Goal: Task Accomplishment & Management: Manage account settings

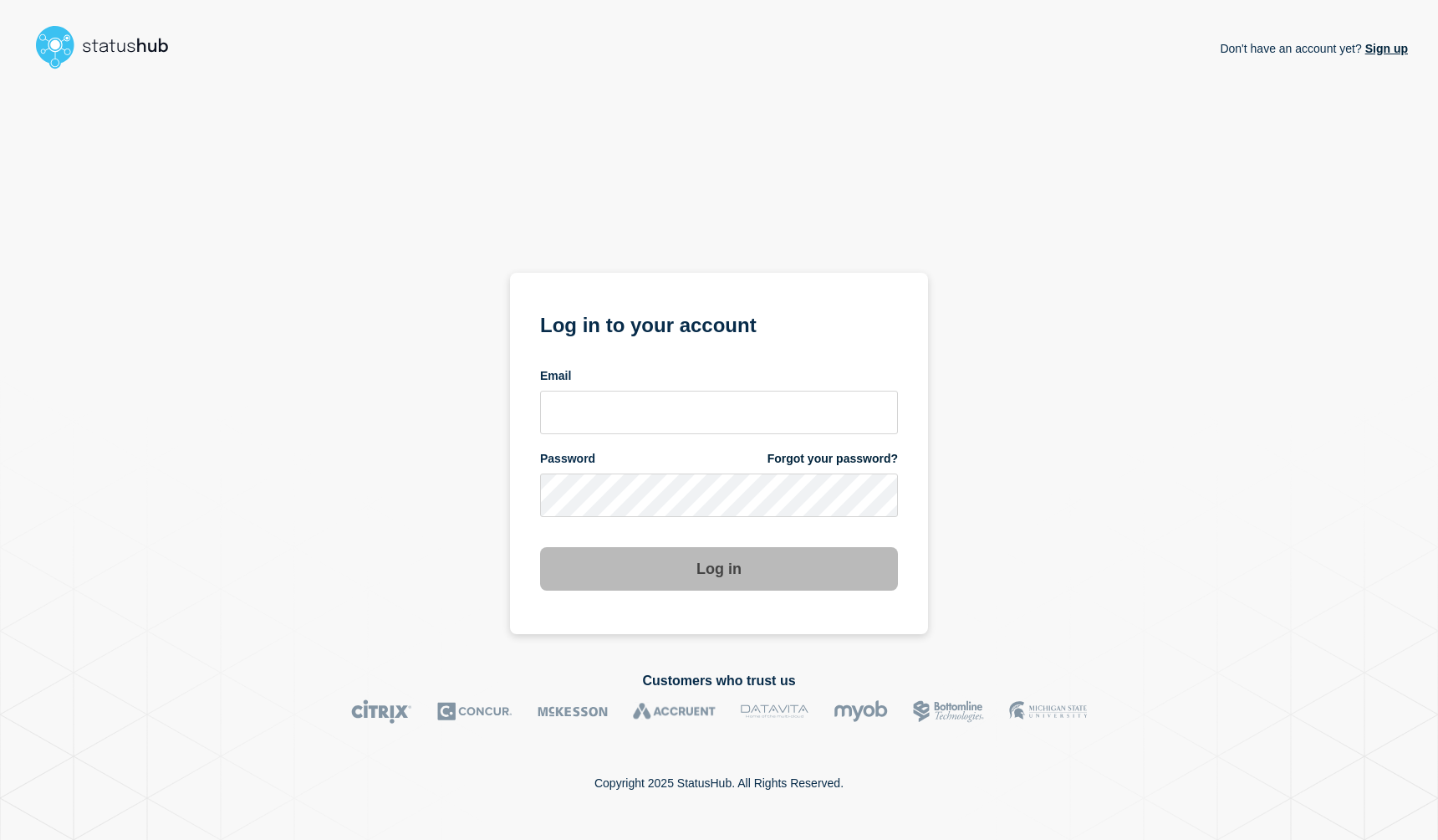
click at [121, 47] on img at bounding box center [109, 47] width 159 height 54
click at [690, 409] on input "email input" at bounding box center [719, 412] width 358 height 43
type input "succor@clemson.edu"
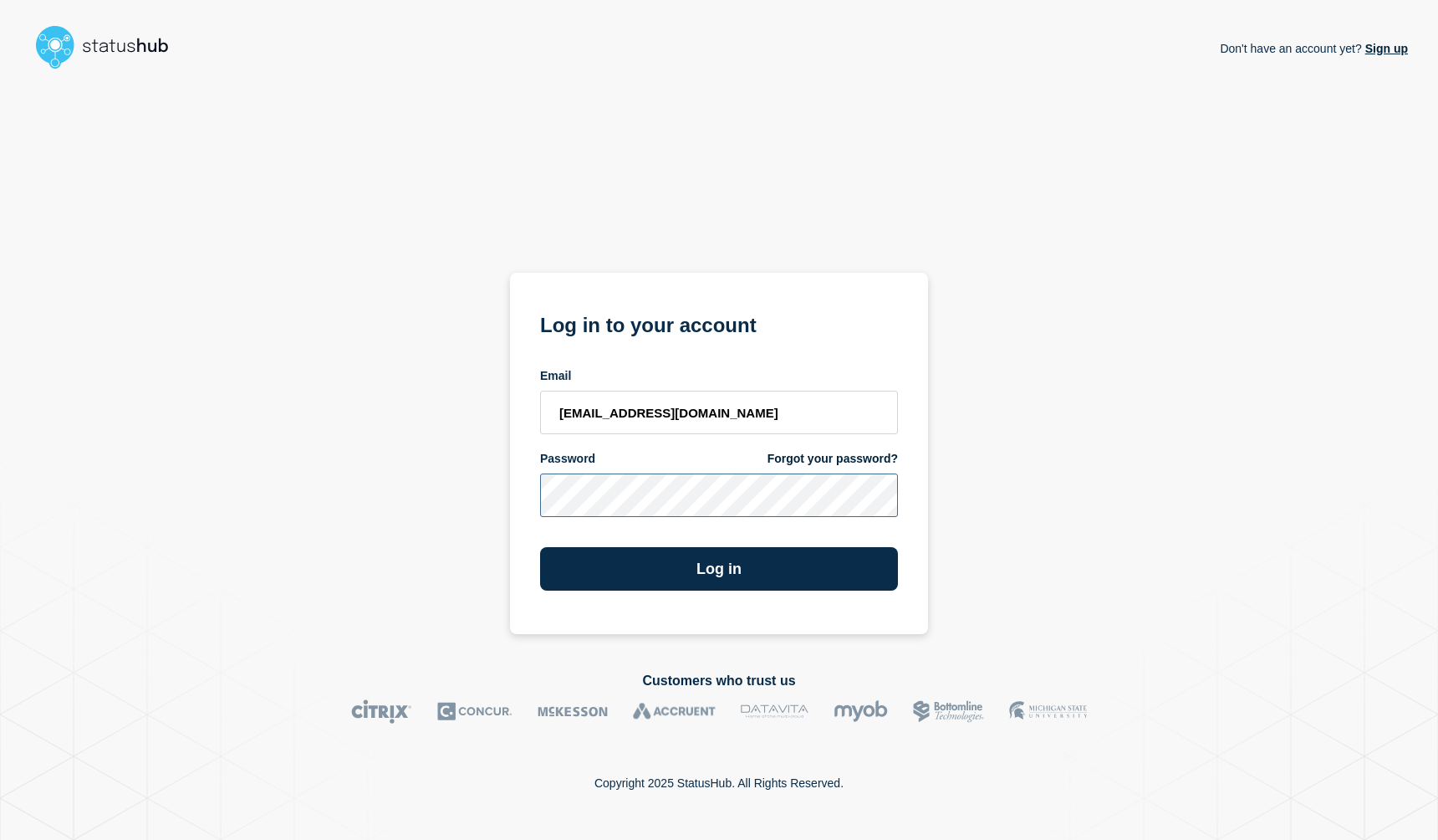
click at [540, 547] on button "Log in" at bounding box center [719, 568] width 358 height 43
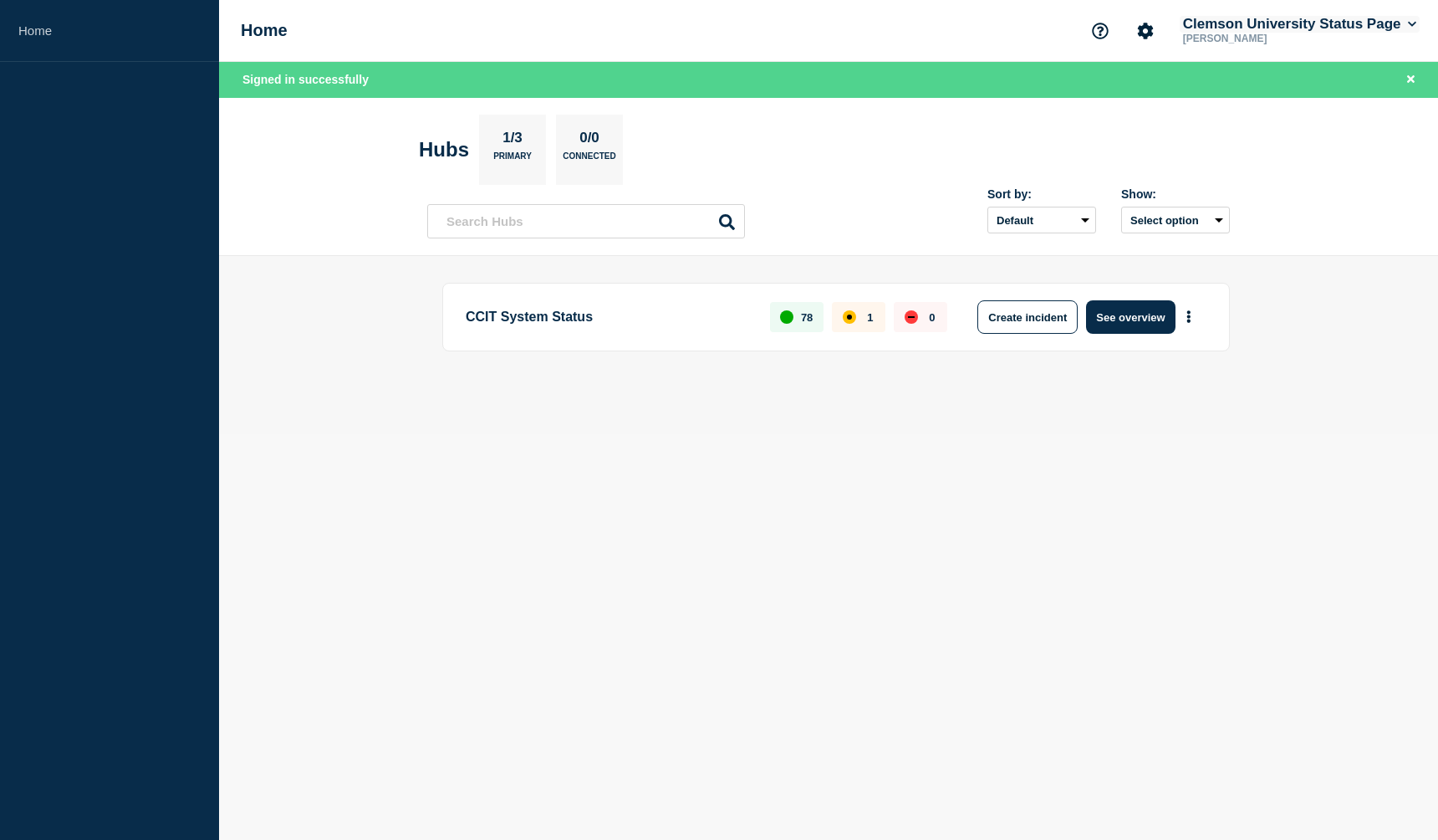
click at [1412, 26] on icon at bounding box center [1412, 25] width 9 height 5
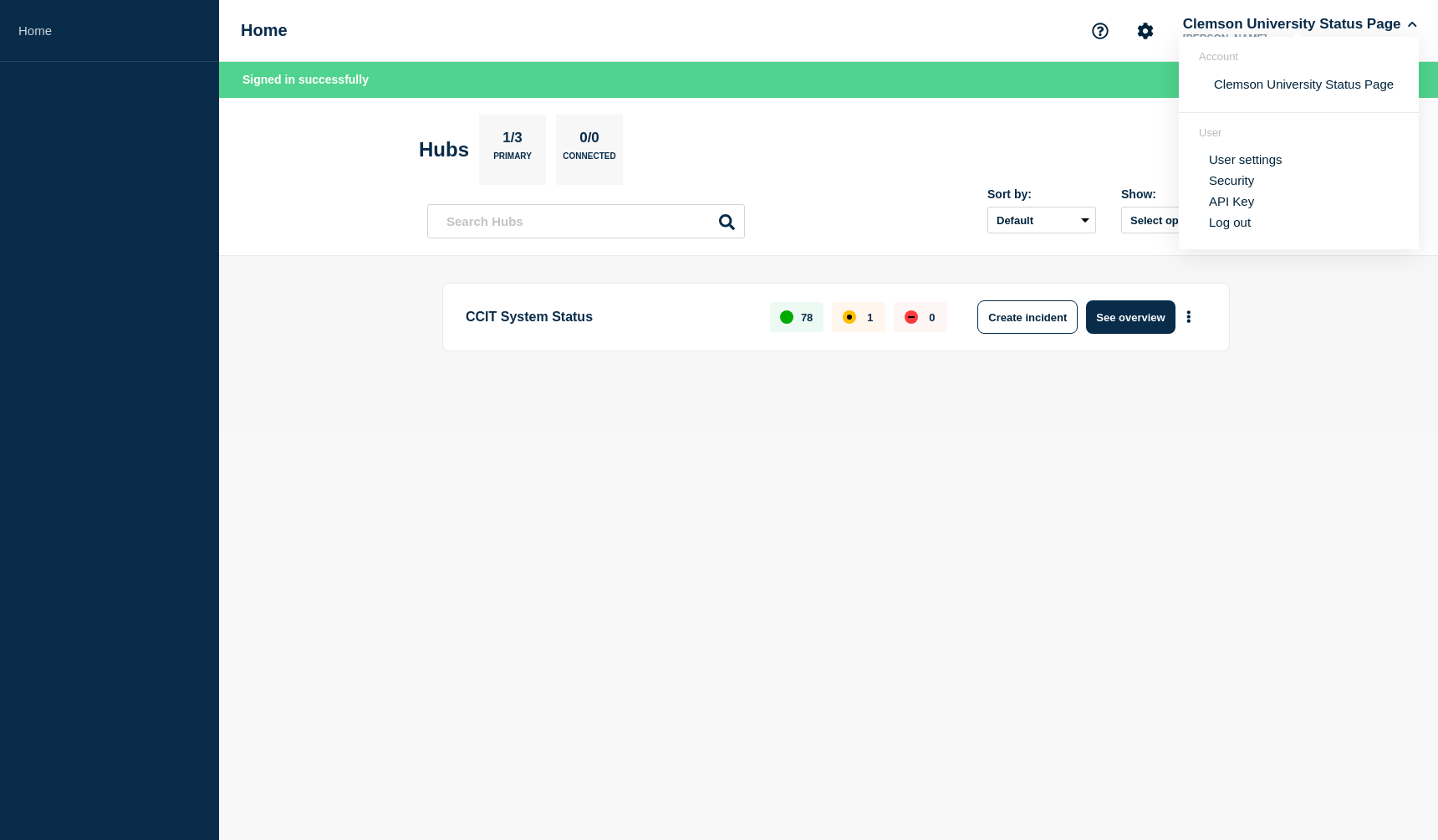
click at [940, 125] on section "Hubs 1/3 Primary 0/0 Connected" at bounding box center [828, 150] width 820 height 70
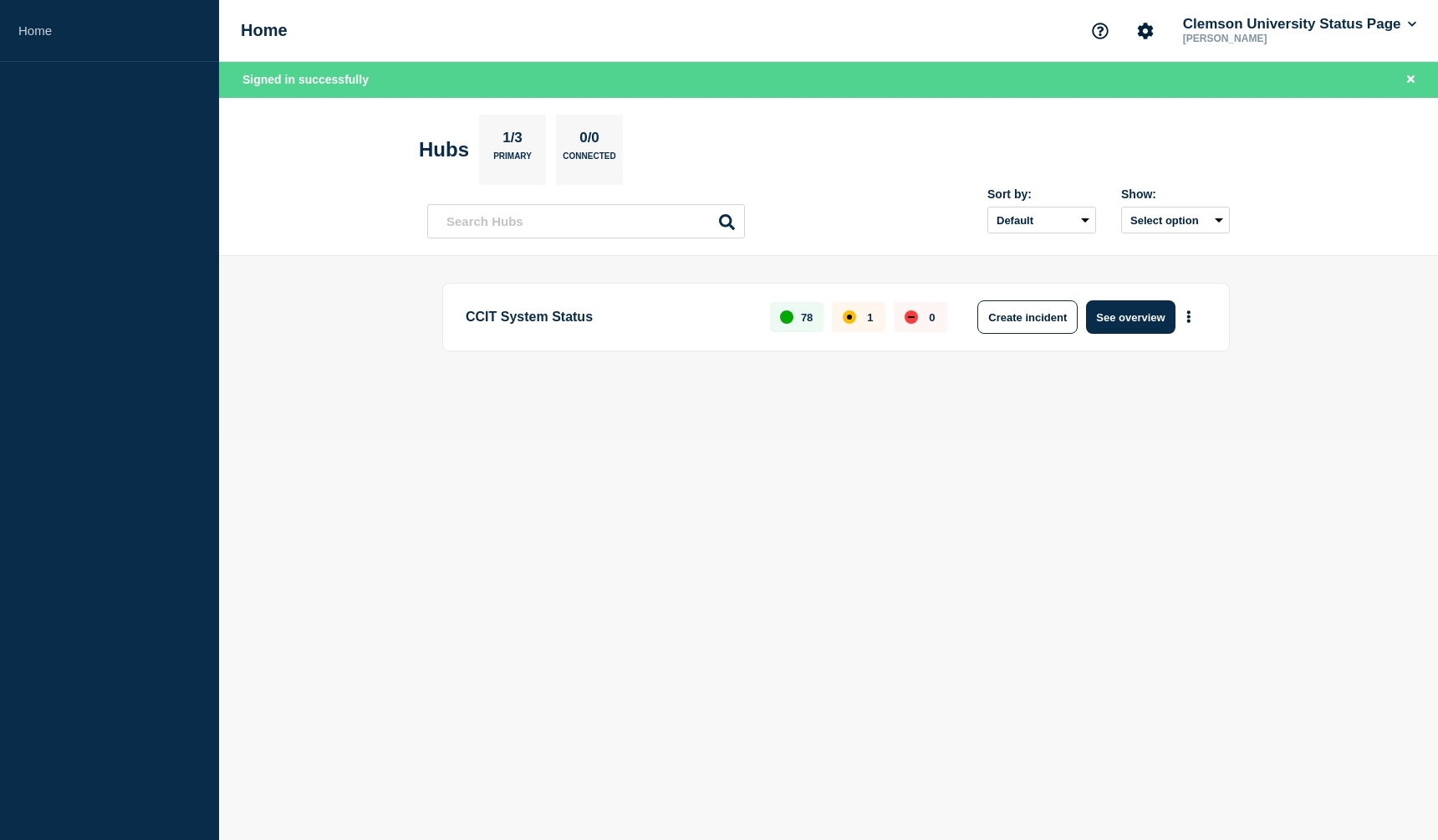
click at [865, 316] on div "1" at bounding box center [858, 317] width 54 height 30
click at [40, 32] on link "Home" at bounding box center [109, 31] width 219 height 62
click at [1150, 33] on icon "Account settings" at bounding box center [1145, 31] width 17 height 17
click at [1092, 33] on icon "Support" at bounding box center [1100, 31] width 17 height 17
click at [864, 54] on div "Home Support Help Guides API Documentation Clemson University Status Page [PERS…" at bounding box center [828, 31] width 1219 height 62
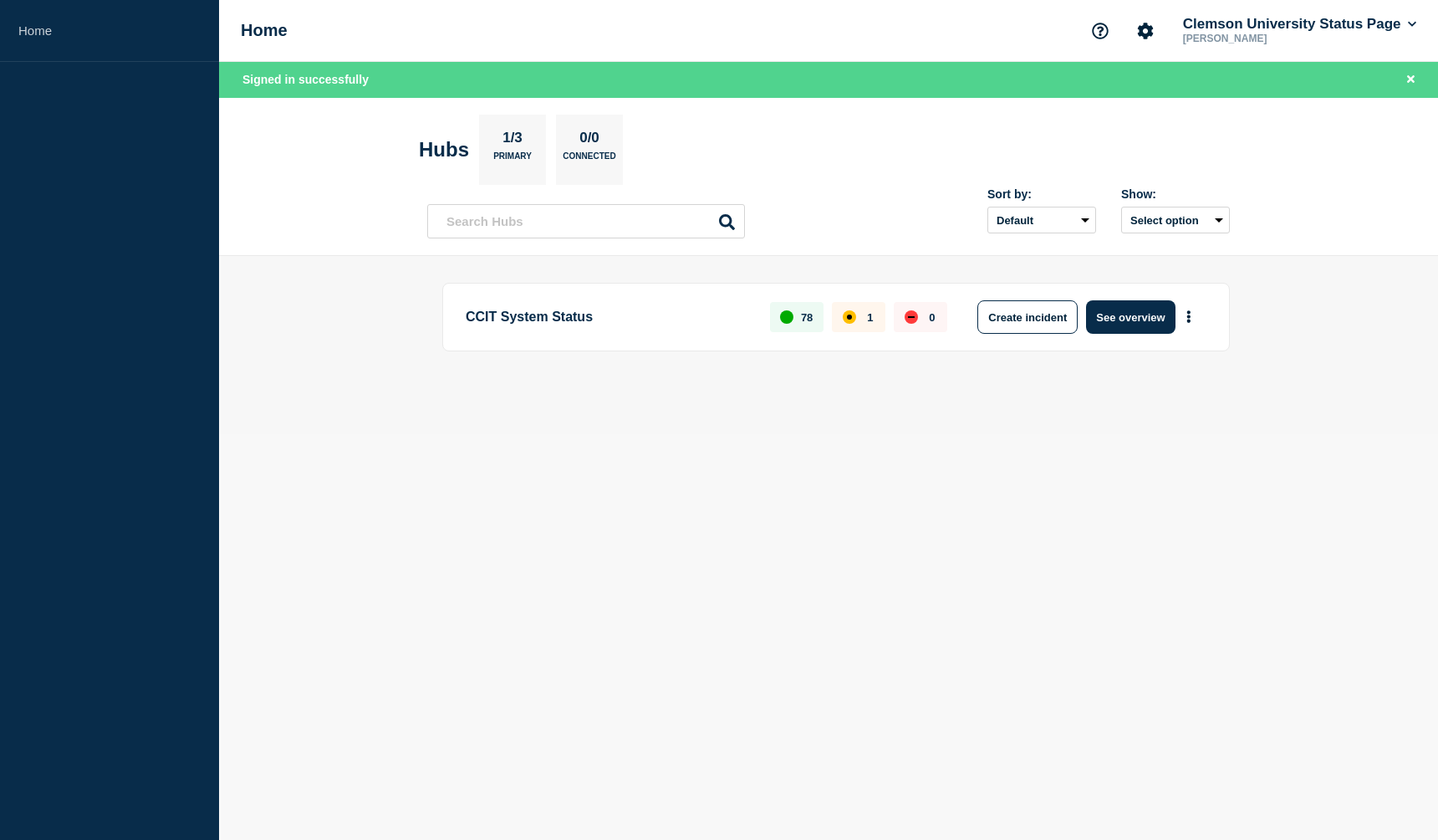
click at [1205, 42] on p "[PERSON_NAME]" at bounding box center [1267, 38] width 174 height 11
click at [1417, 22] on icon at bounding box center [1412, 24] width 9 height 10
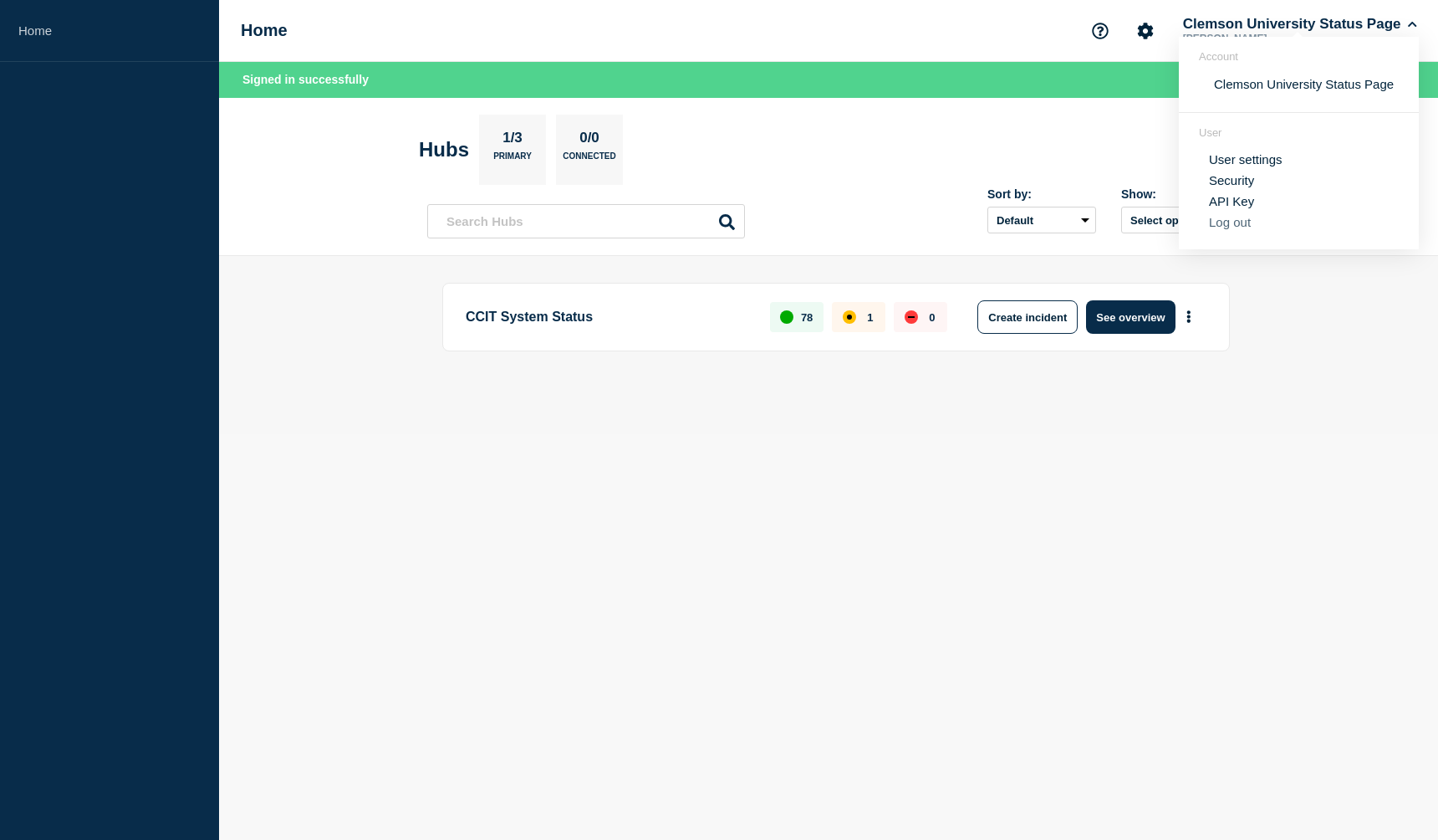
click at [1246, 225] on button "Log out" at bounding box center [1230, 222] width 42 height 14
